Goal: Task Accomplishment & Management: Complete application form

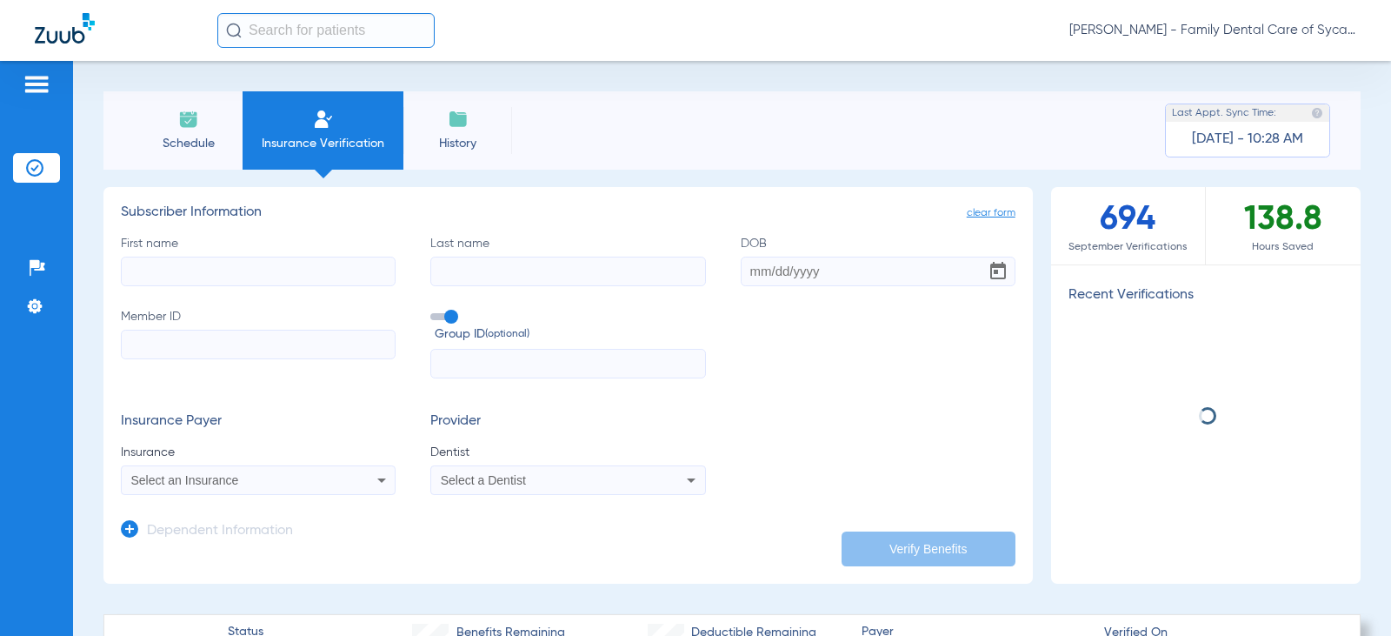
click at [154, 271] on input "First name" at bounding box center [258, 272] width 275 height 30
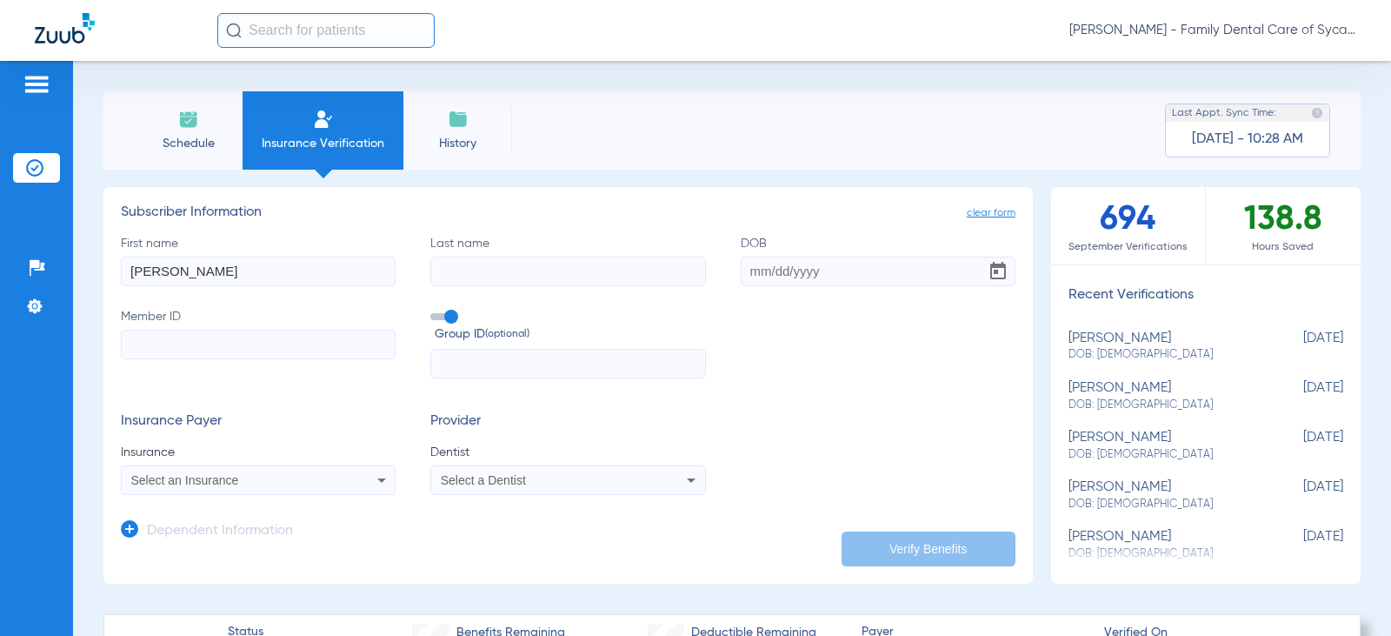
type input "[PERSON_NAME]"
click at [748, 270] on input "DOB" at bounding box center [878, 272] width 275 height 30
type input "[DATE]"
click at [182, 349] on input "Member ID" at bounding box center [258, 345] width 275 height 30
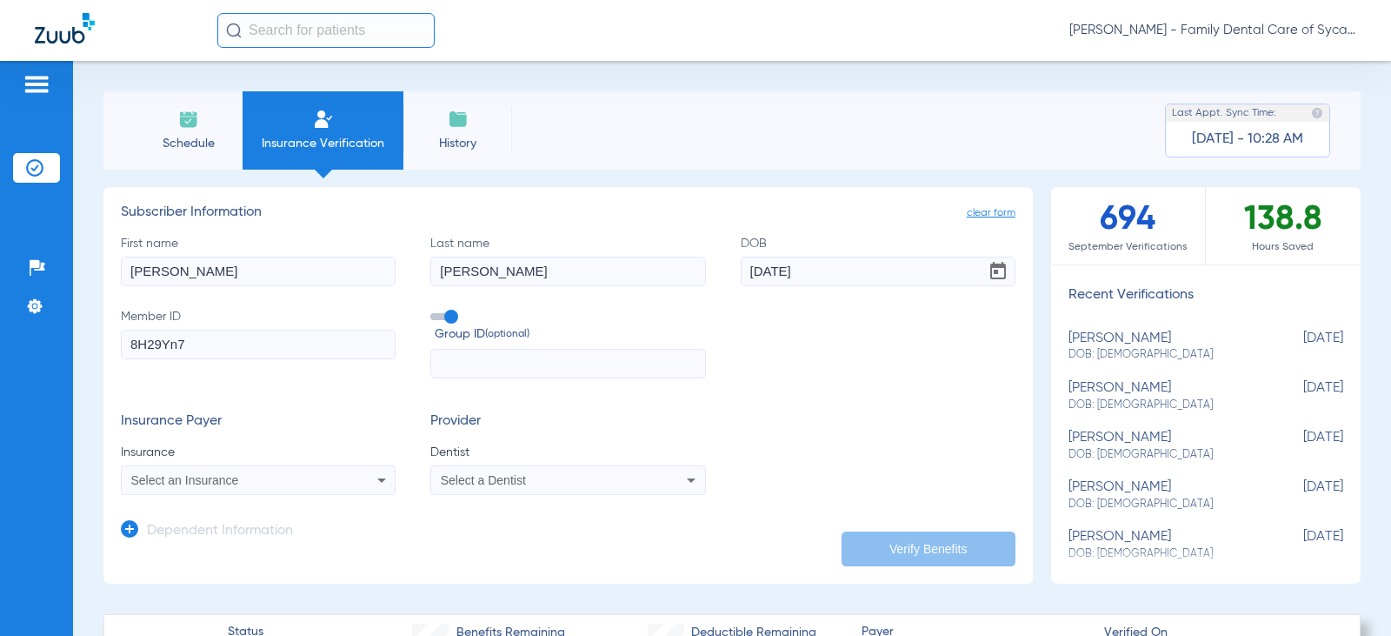
type input "8H29Yn7"
click at [234, 477] on span "Select an Insurance" at bounding box center [185, 480] width 108 height 14
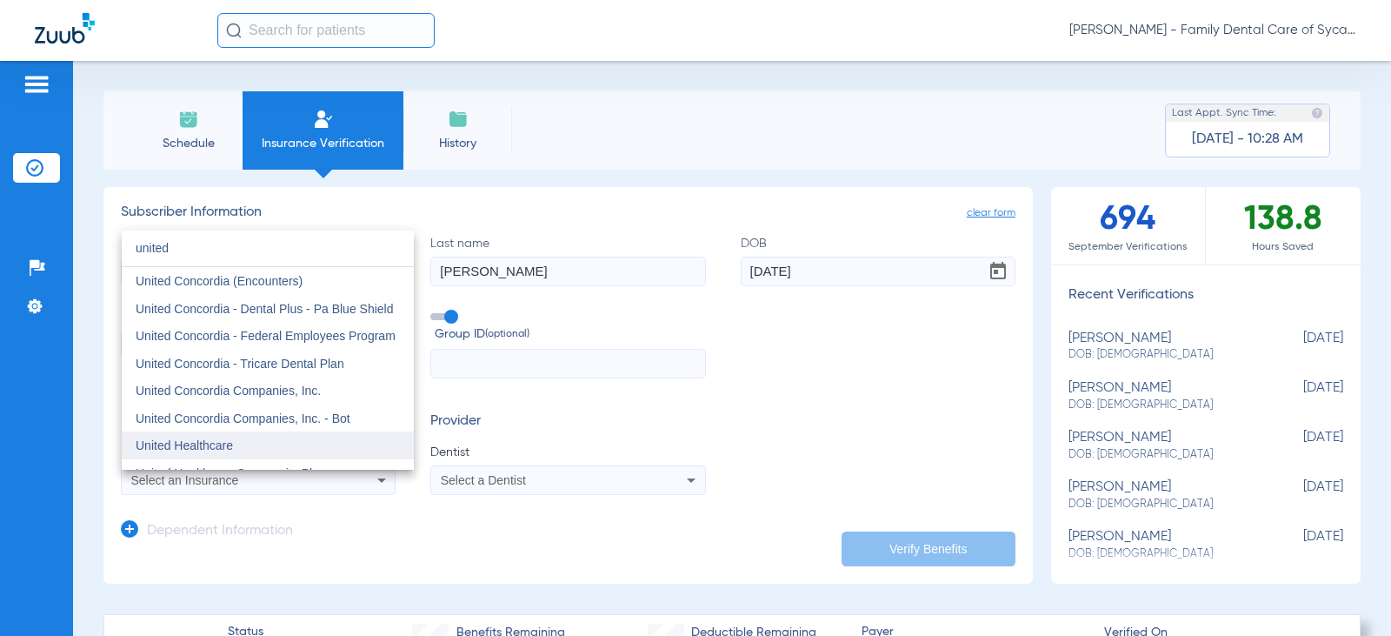
type input "united"
click at [227, 445] on span "United Healthcare" at bounding box center [184, 445] width 97 height 14
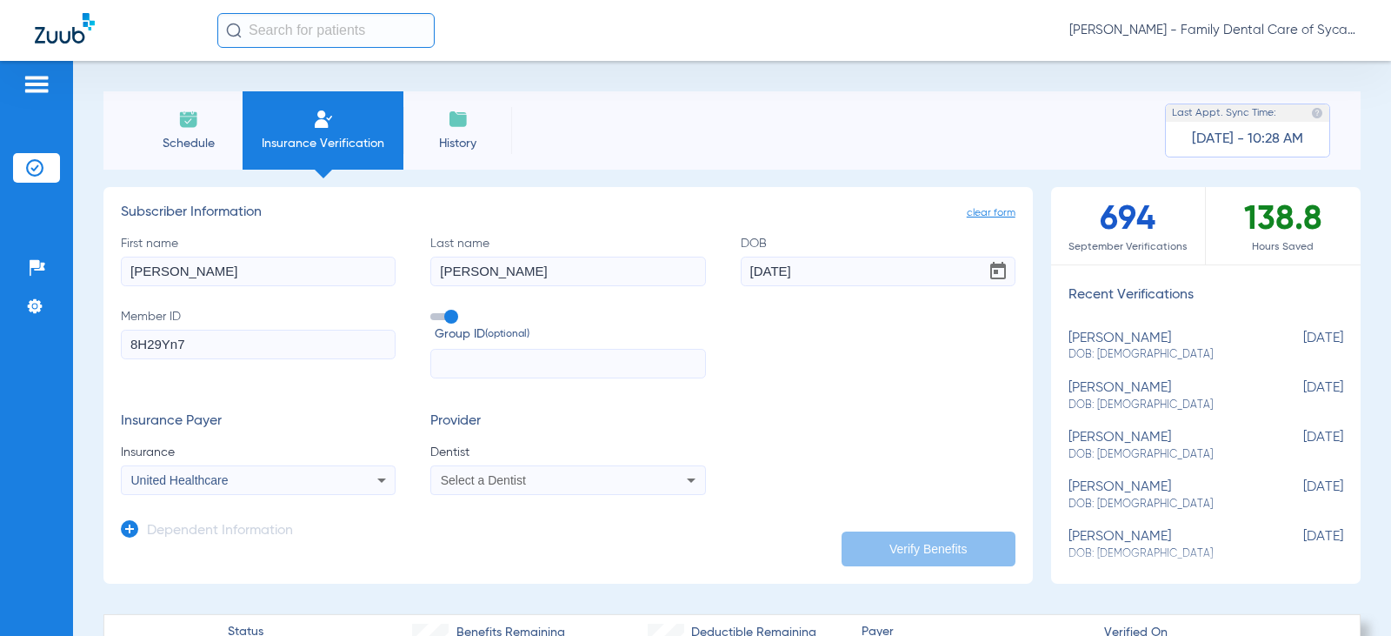
click at [478, 483] on span "Select a Dentist" at bounding box center [483, 480] width 85 height 14
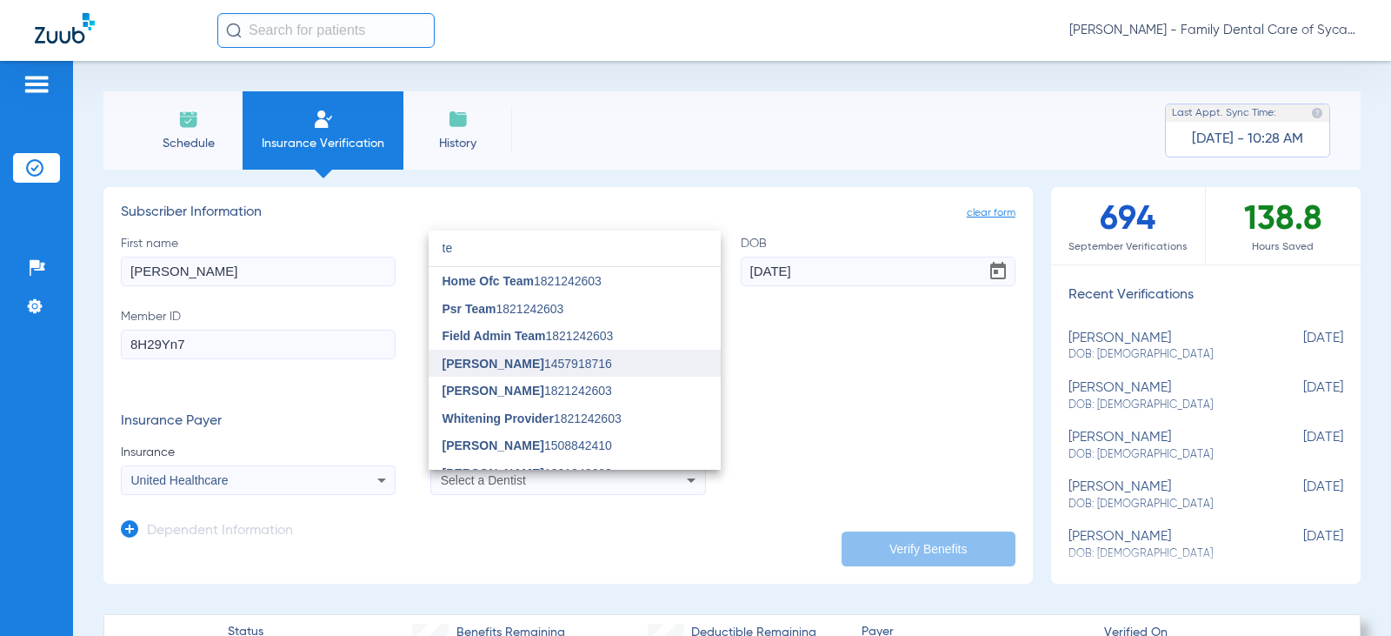
type input "te"
click at [475, 353] on mat-option "[PERSON_NAME] 1457918716" at bounding box center [575, 364] width 292 height 28
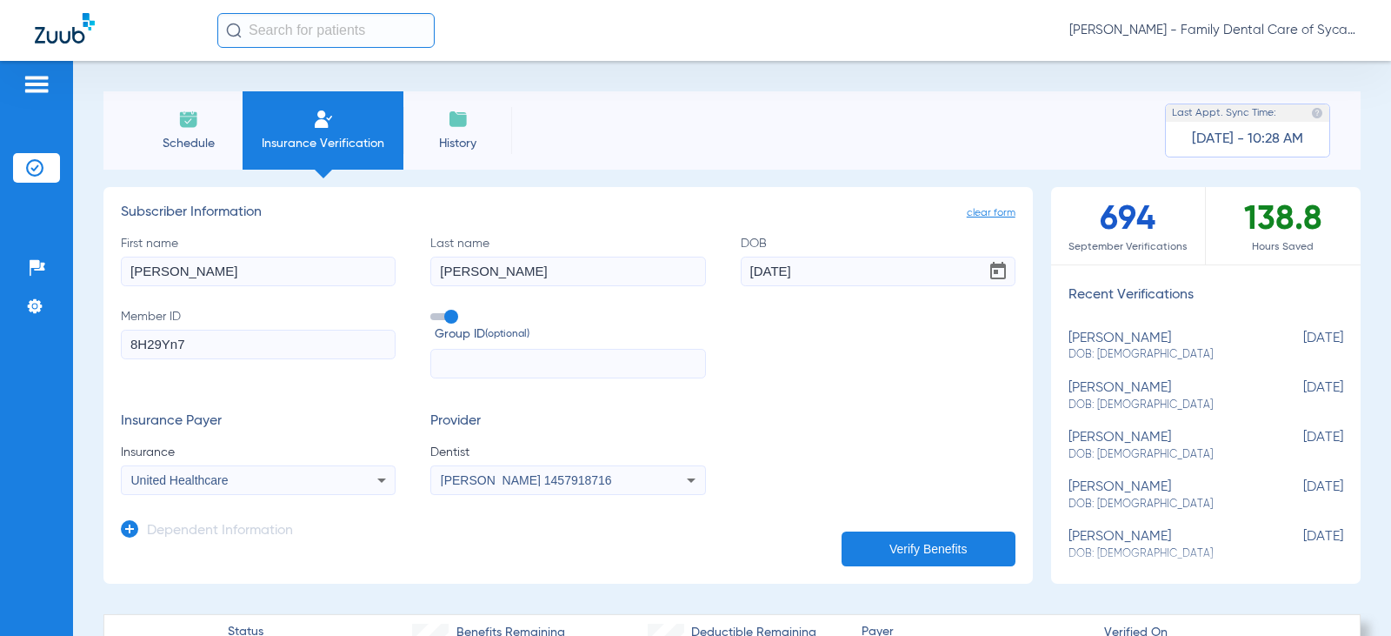
click at [870, 531] on button "Verify Benefits" at bounding box center [929, 548] width 174 height 35
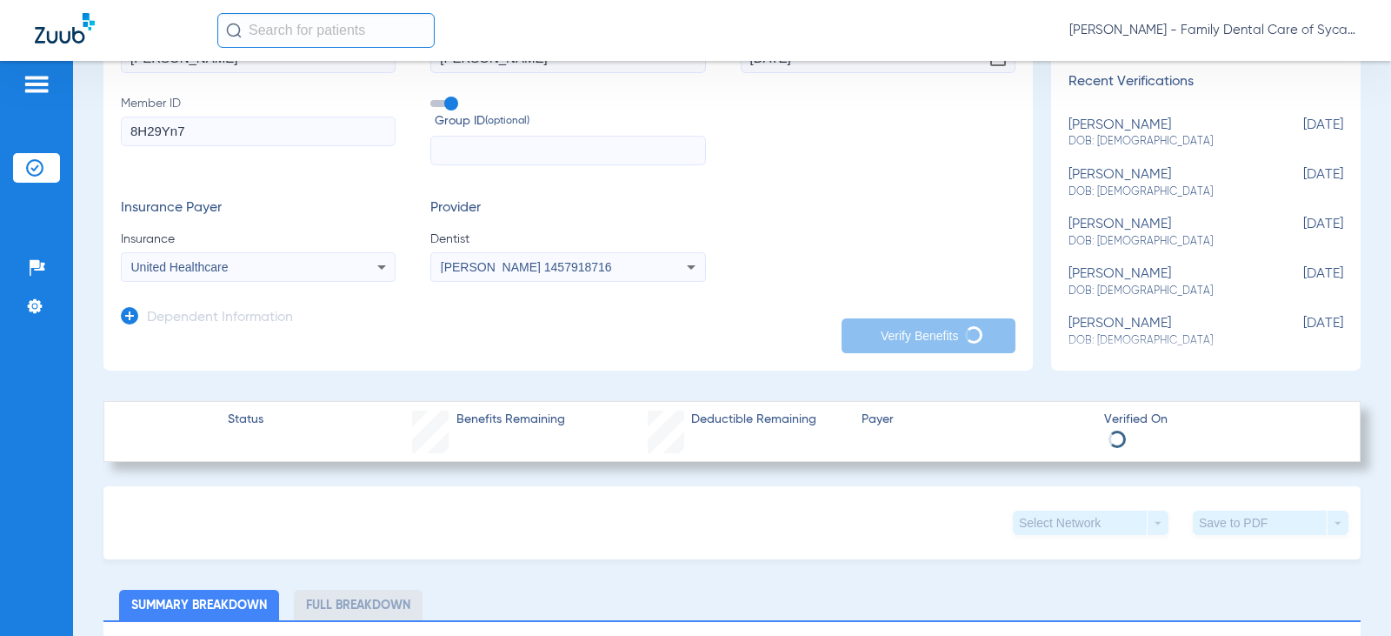
scroll to position [174, 0]
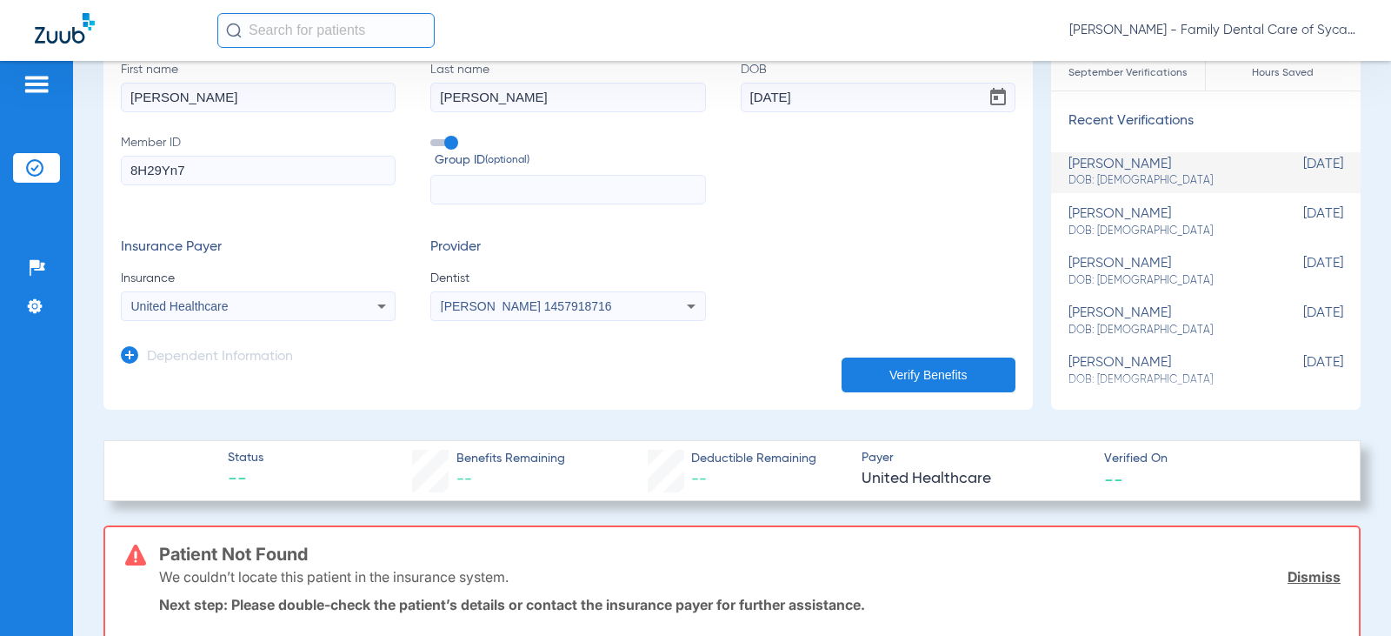
click at [230, 175] on input "8H29Yn7" at bounding box center [258, 171] width 275 height 30
type input "[MEDICAL_ID]"
click at [874, 379] on button "Verify Benefits" at bounding box center [929, 374] width 174 height 35
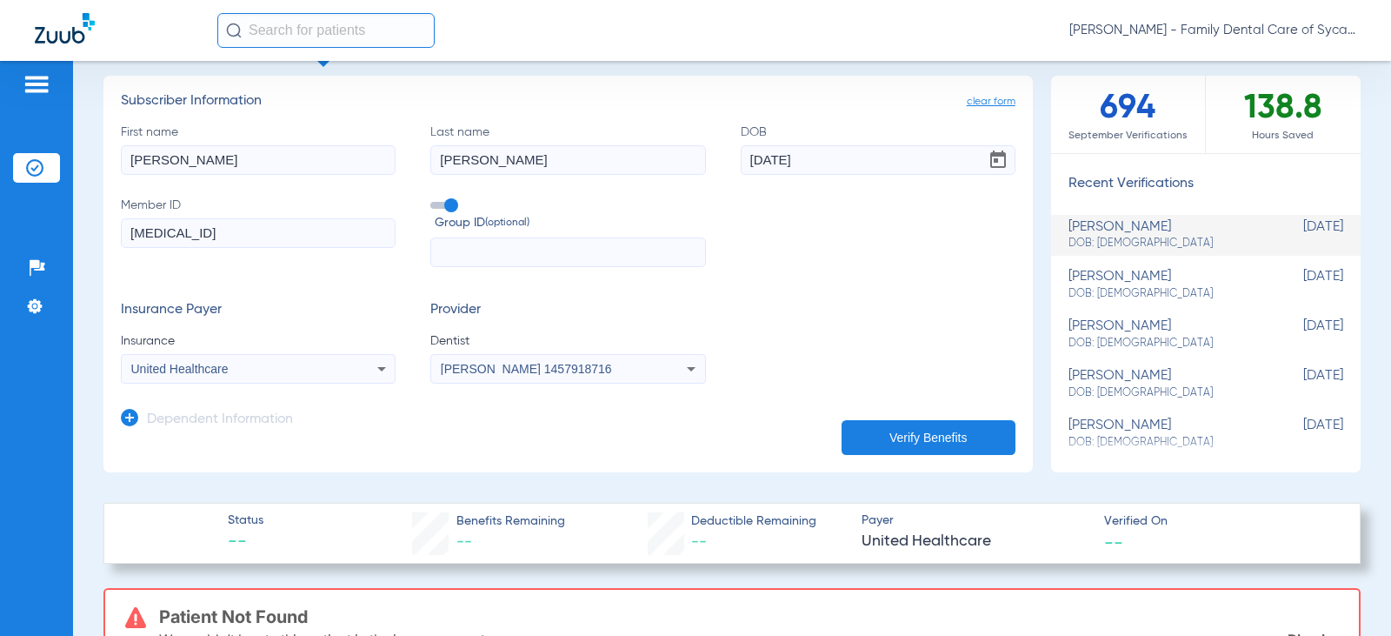
scroll to position [87, 0]
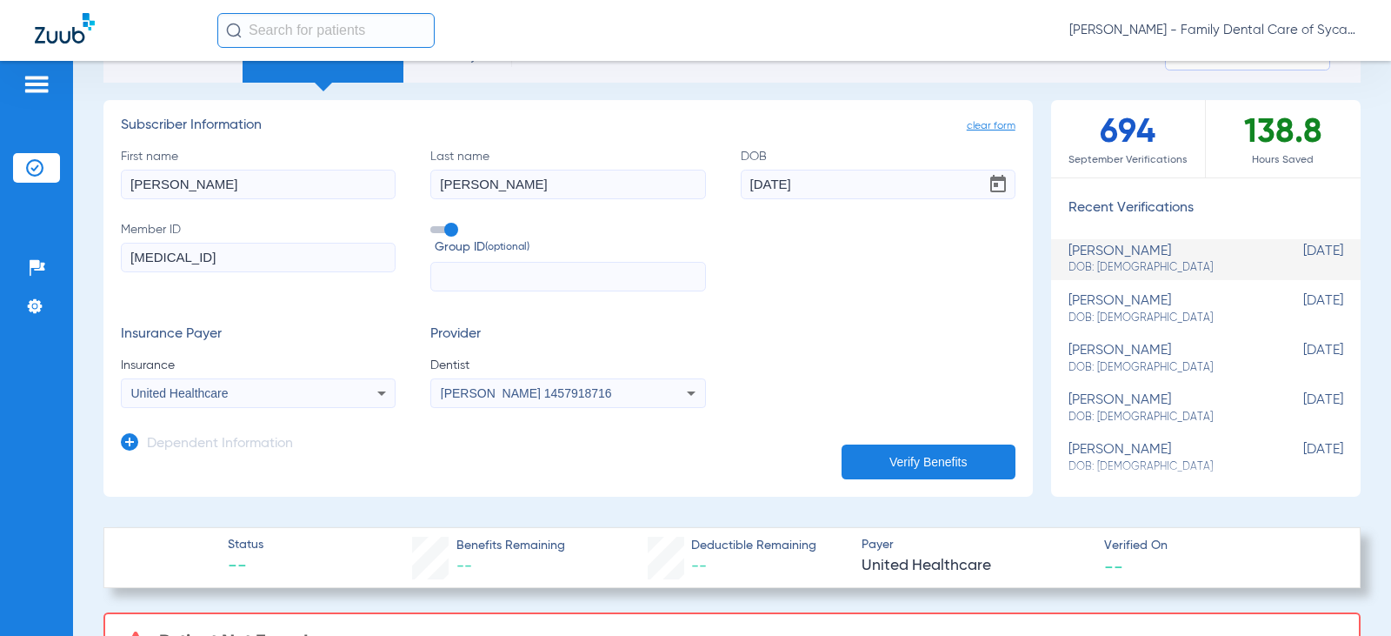
drag, startPoint x: 252, startPoint y: 259, endPoint x: 66, endPoint y: 285, distance: 187.9
click at [66, 285] on div "Patients Insurance Verification Setup Help Center Settings Schedule Insurance V…" at bounding box center [695, 379] width 1391 height 636
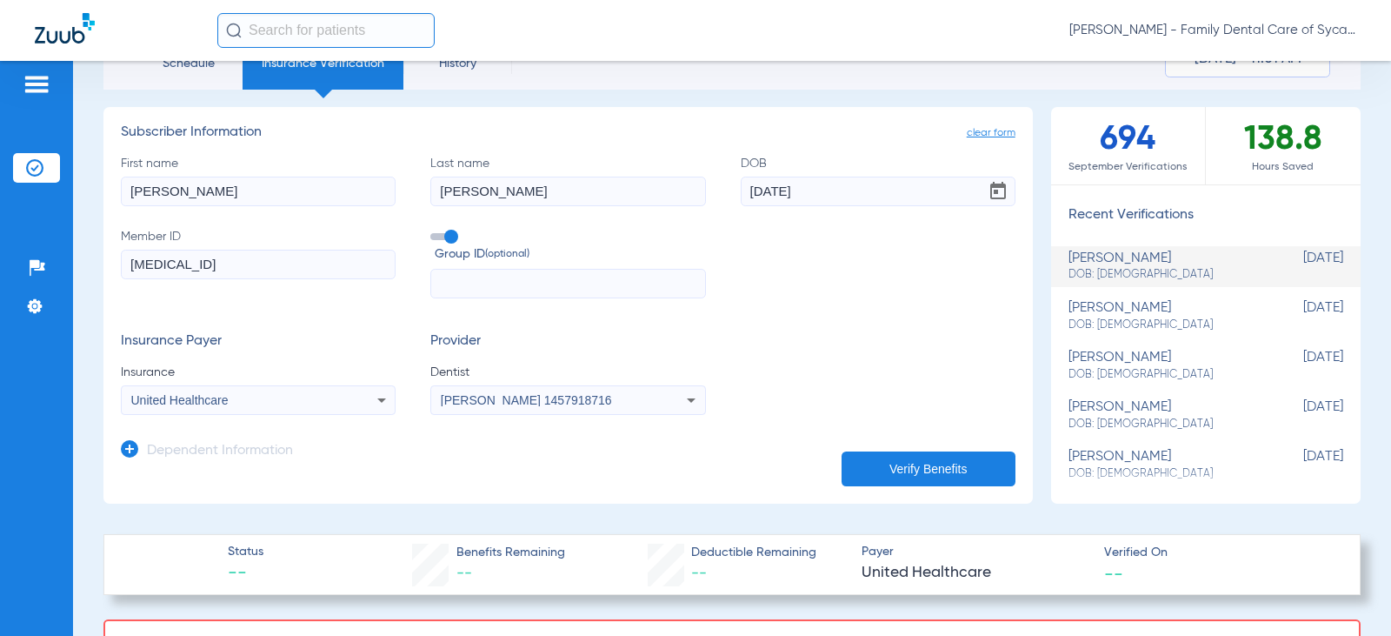
scroll to position [0, 0]
